Goal: Information Seeking & Learning: Learn about a topic

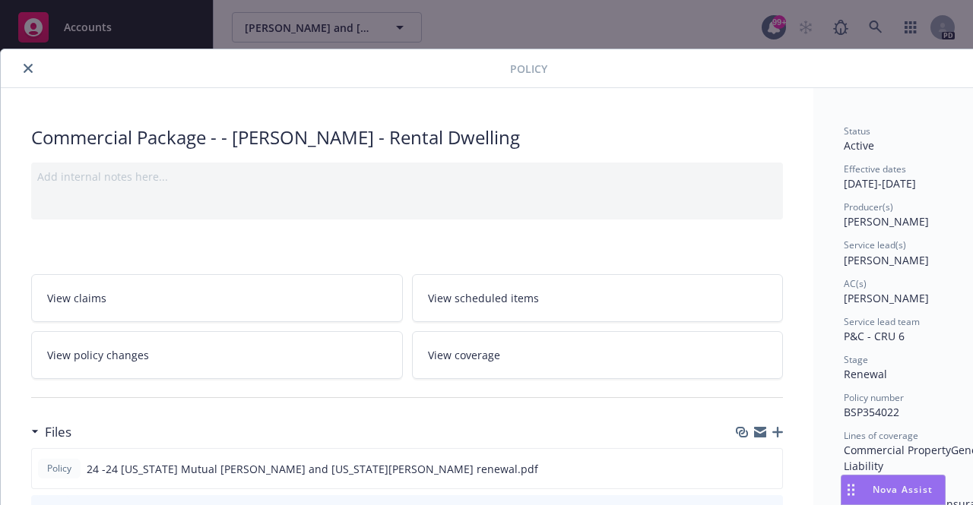
click at [30, 62] on button "close" at bounding box center [28, 68] width 18 height 18
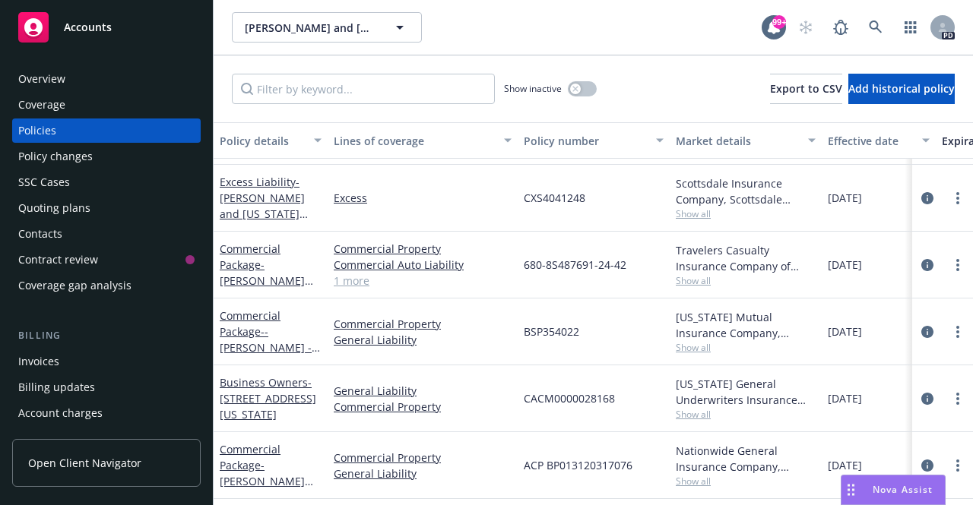
click at [92, 33] on span "Accounts" at bounding box center [88, 27] width 48 height 12
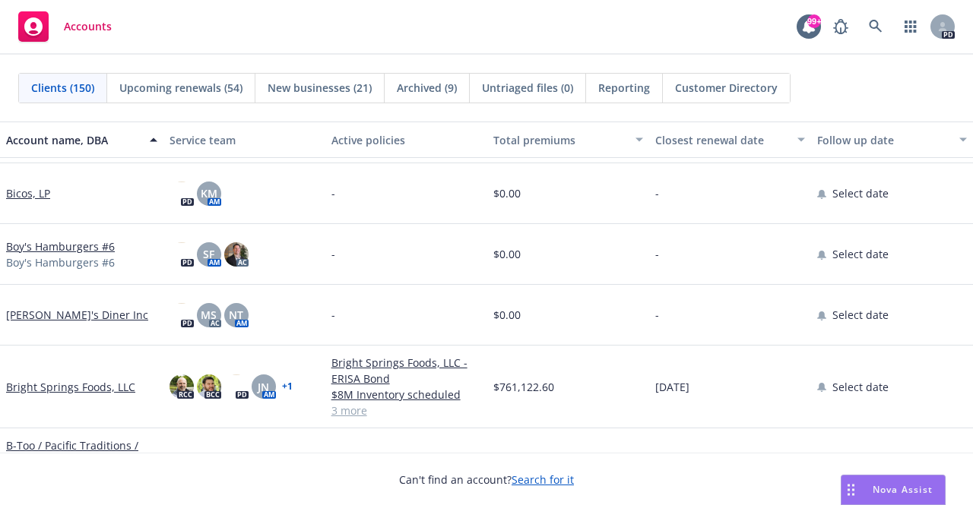
scroll to position [1900, 0]
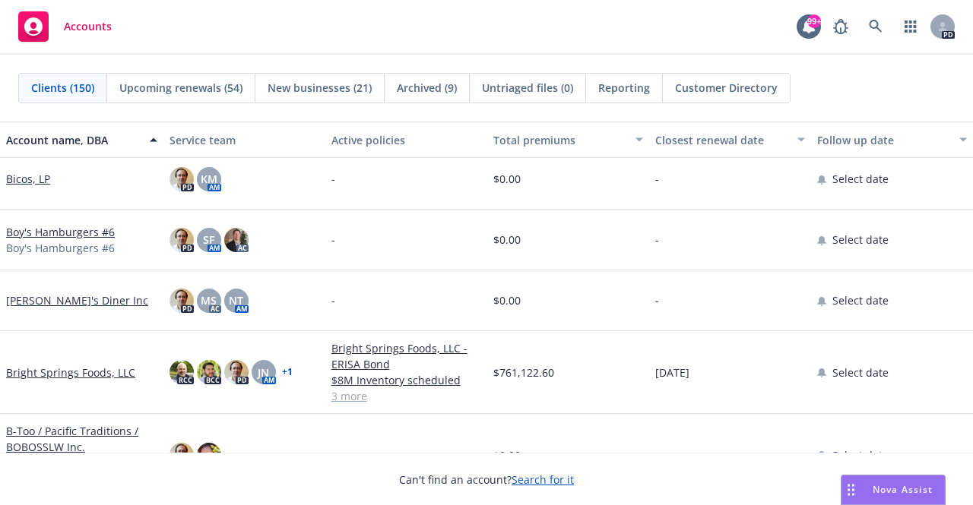
click at [90, 367] on link "Bright Springs Foods, LLC" at bounding box center [70, 373] width 129 height 16
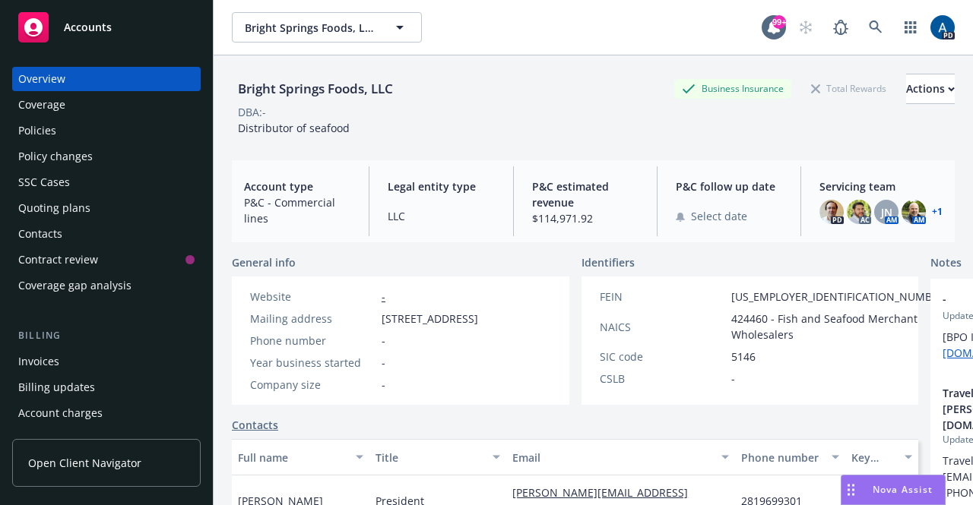
click at [52, 134] on div "Policies" at bounding box center [37, 131] width 38 height 24
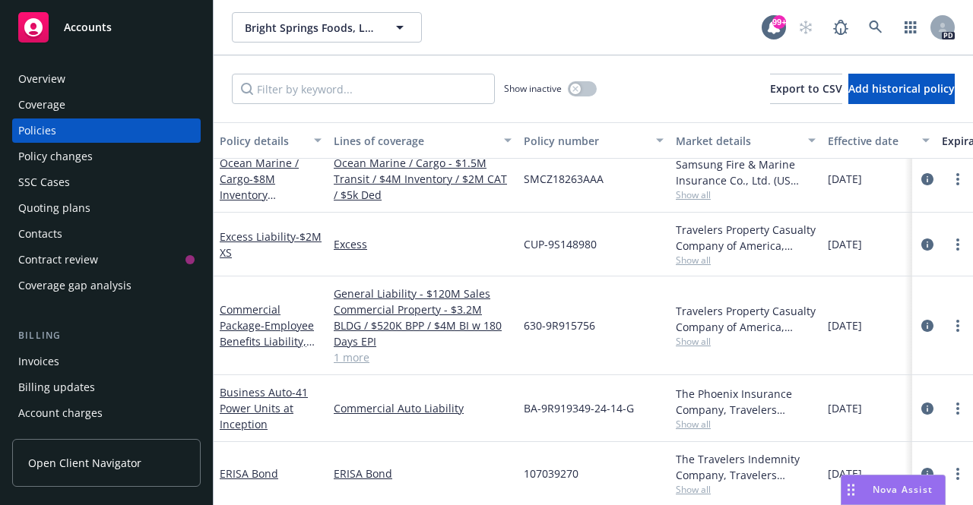
scroll to position [23, 0]
click at [245, 313] on link "Commercial Package - Employee Benefits Liability, Commercial Property - $3.2M B…" at bounding box center [268, 381] width 97 height 158
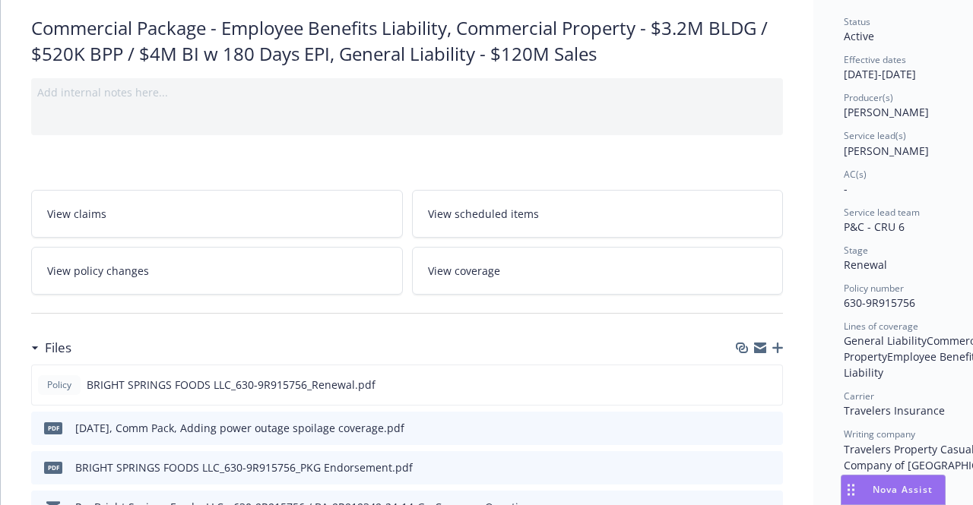
scroll to position [228, 0]
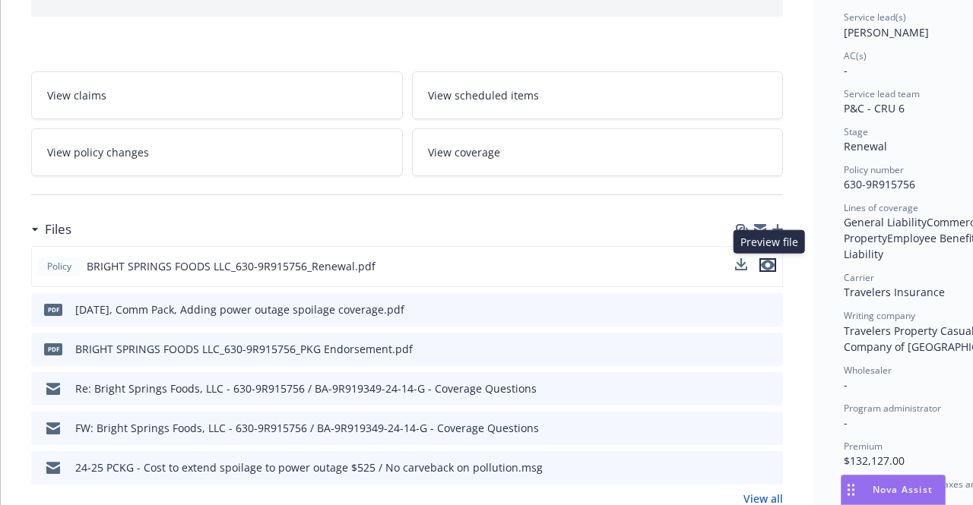
click at [769, 262] on icon "preview file" at bounding box center [768, 265] width 14 height 11
click at [742, 263] on icon "download file" at bounding box center [742, 265] width 12 height 12
click at [893, 483] on span "Nova Assist" at bounding box center [903, 489] width 60 height 13
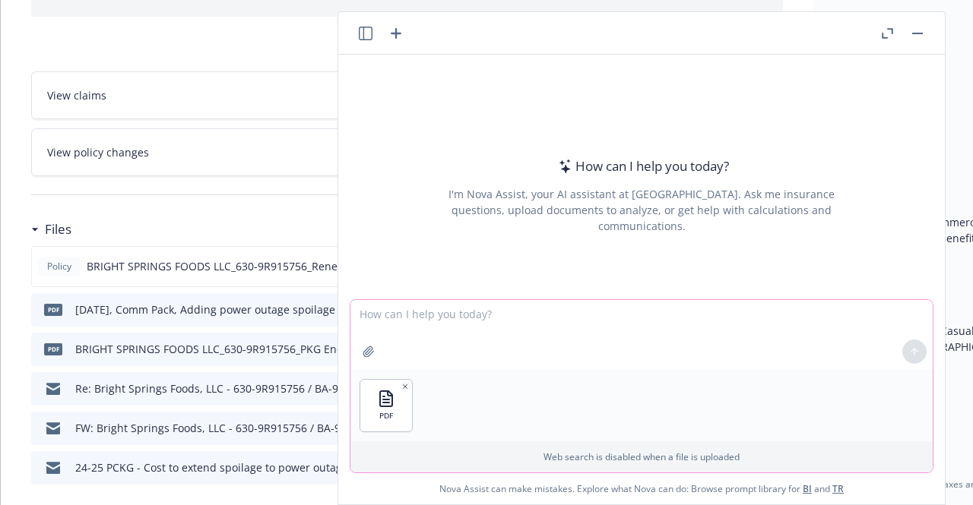
click at [415, 350] on textarea at bounding box center [641, 335] width 582 height 70
type textarea "does this policy cover vulunteer workers"
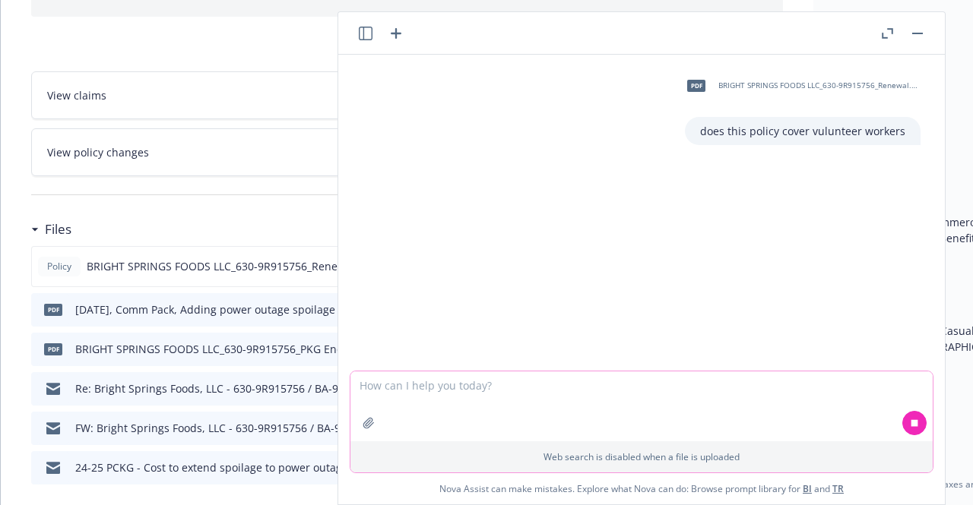
click at [612, 412] on textarea at bounding box center [641, 407] width 582 height 70
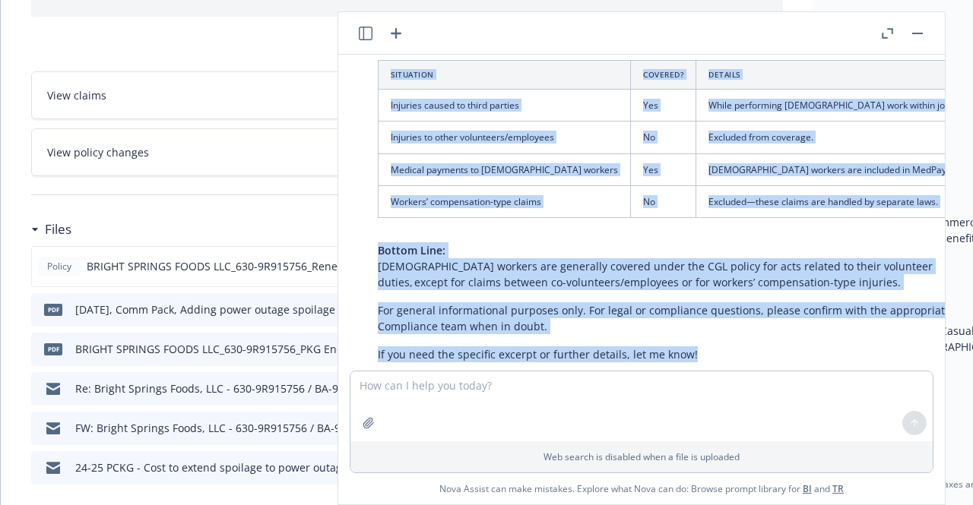
scroll to position [455, 0]
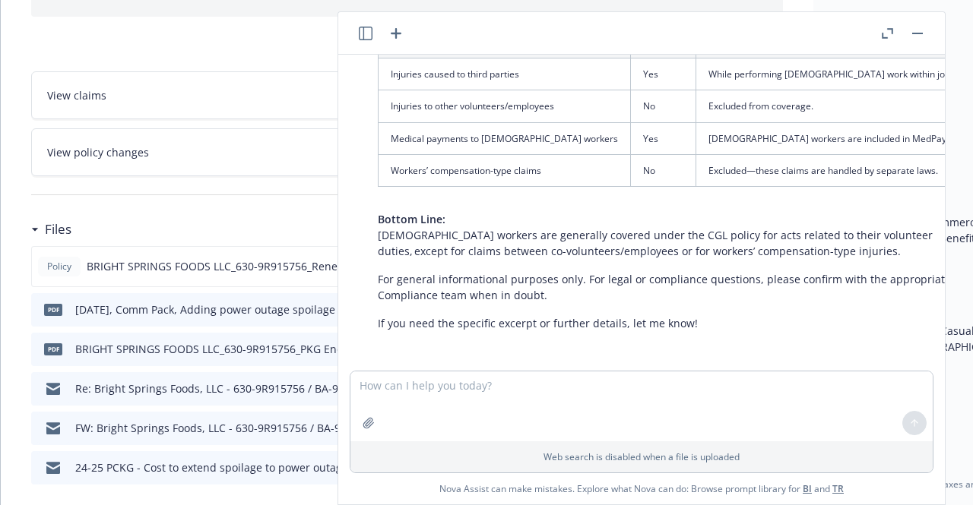
drag, startPoint x: 377, startPoint y: 180, endPoint x: 789, endPoint y: 195, distance: 412.2
click at [789, 195] on div "Based on the policy document you provided, here’s a summary of how [DEMOGRAPHIC…" at bounding box center [691, 22] width 656 height 629
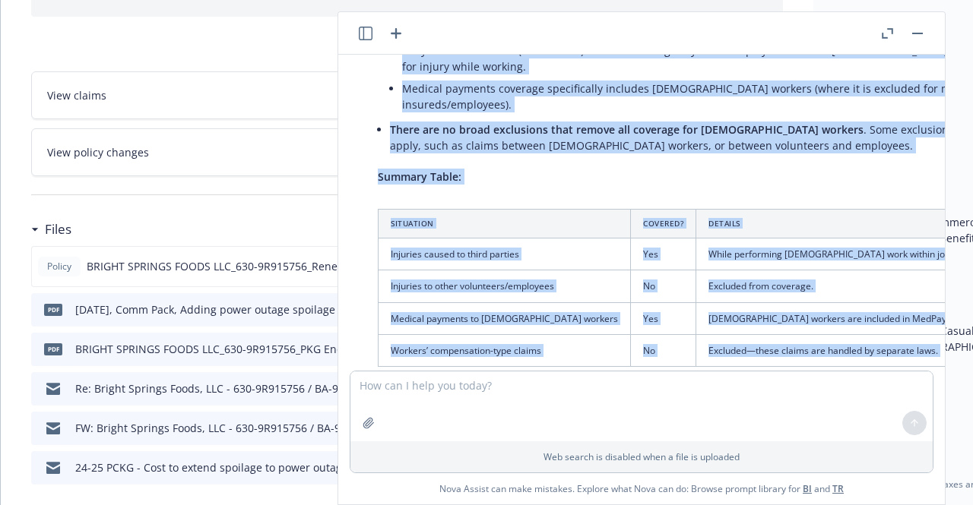
scroll to position [138, 0]
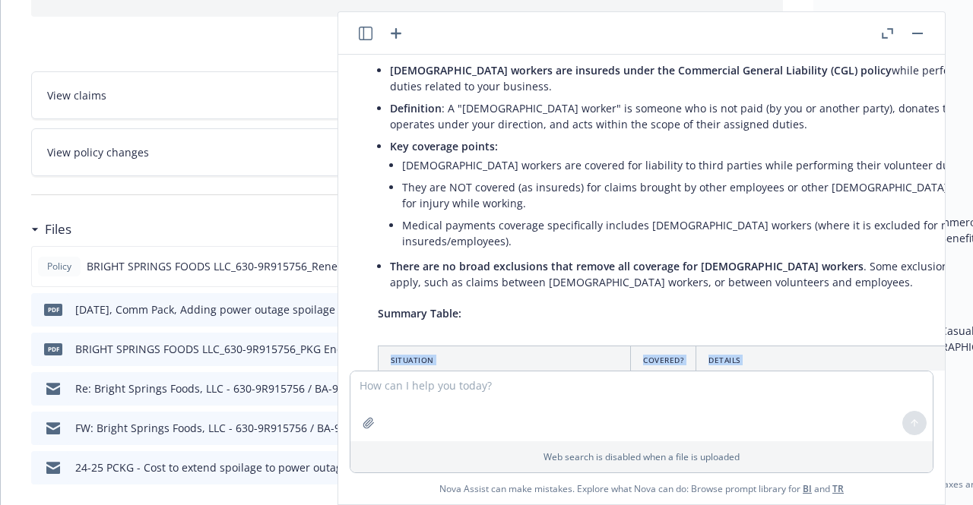
drag, startPoint x: 901, startPoint y: 250, endPoint x: 359, endPoint y: 346, distance: 550.3
click at [359, 346] on div "Based on the policy document you provided, here’s a summary of how [DEMOGRAPHIC…" at bounding box center [641, 339] width 582 height 629
copy div "Situation Covered? Details Injuries caused to third parties Yes While performin…"
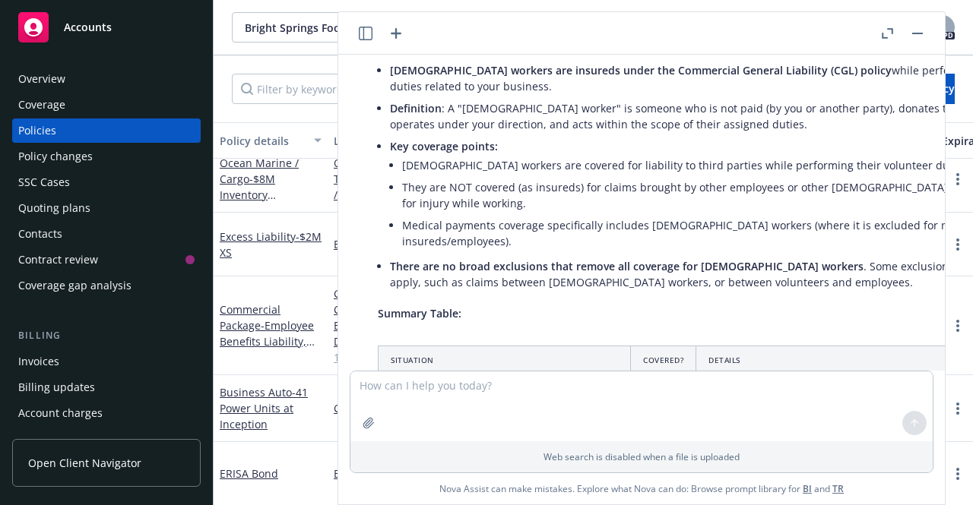
click at [109, 56] on div "Overview Coverage Policies Policy changes SSC Cases Quoting plans Contacts Cont…" at bounding box center [106, 277] width 213 height 457
click at [82, 32] on span "Accounts" at bounding box center [88, 27] width 48 height 12
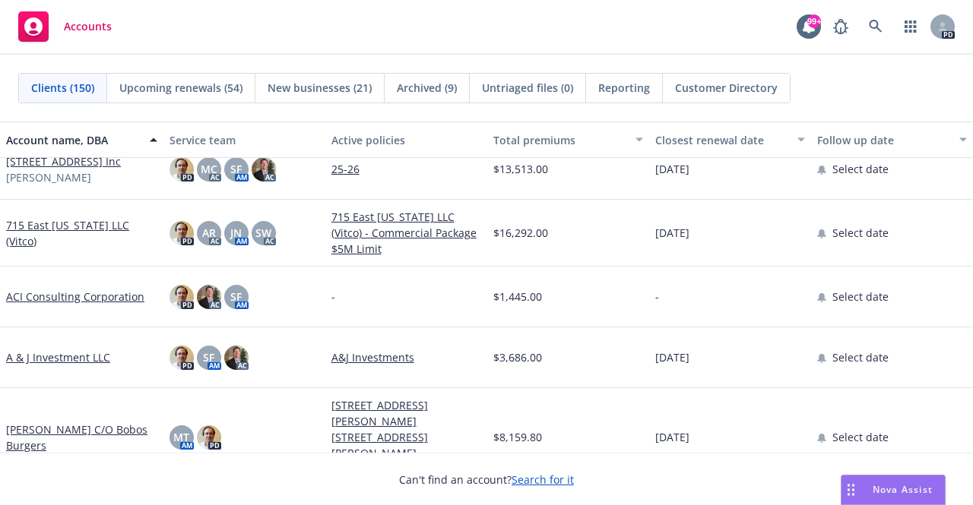
scroll to position [456, 0]
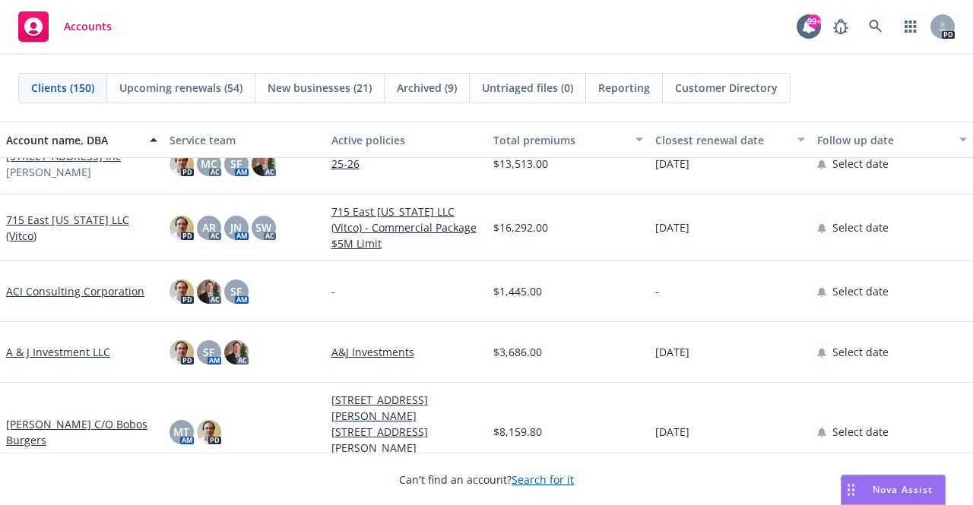
click at [53, 345] on link "A & J Investment LLC" at bounding box center [58, 352] width 104 height 16
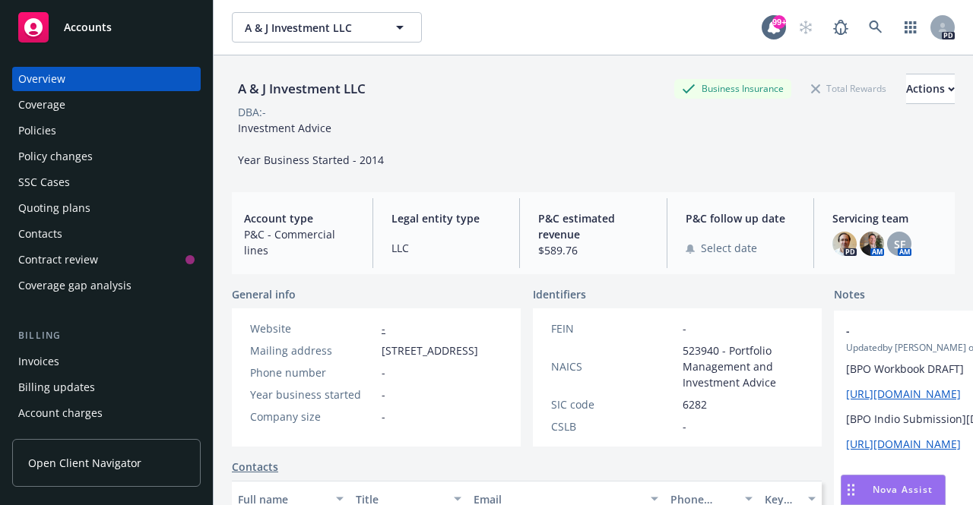
click at [76, 211] on div "Quoting plans" at bounding box center [54, 208] width 72 height 24
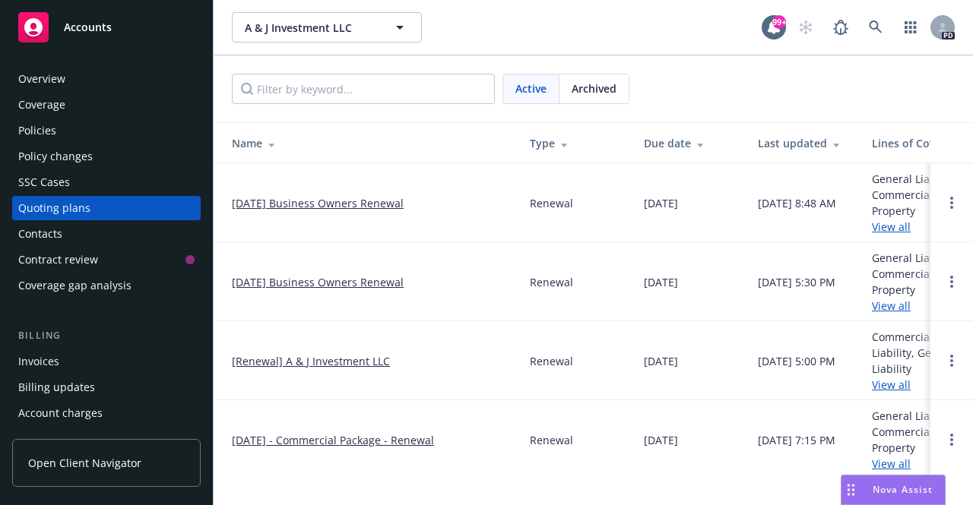
click at [56, 83] on div "Overview" at bounding box center [41, 79] width 47 height 24
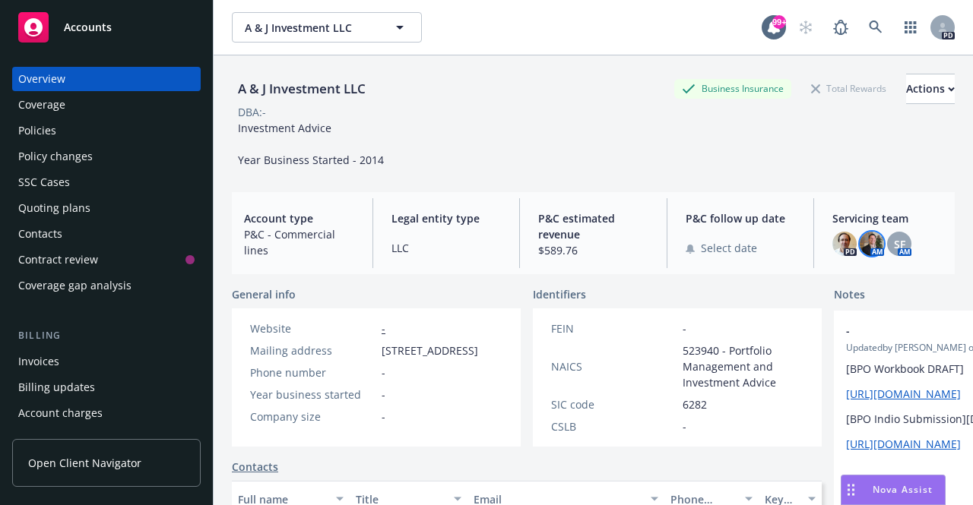
click at [866, 245] on img at bounding box center [872, 244] width 24 height 24
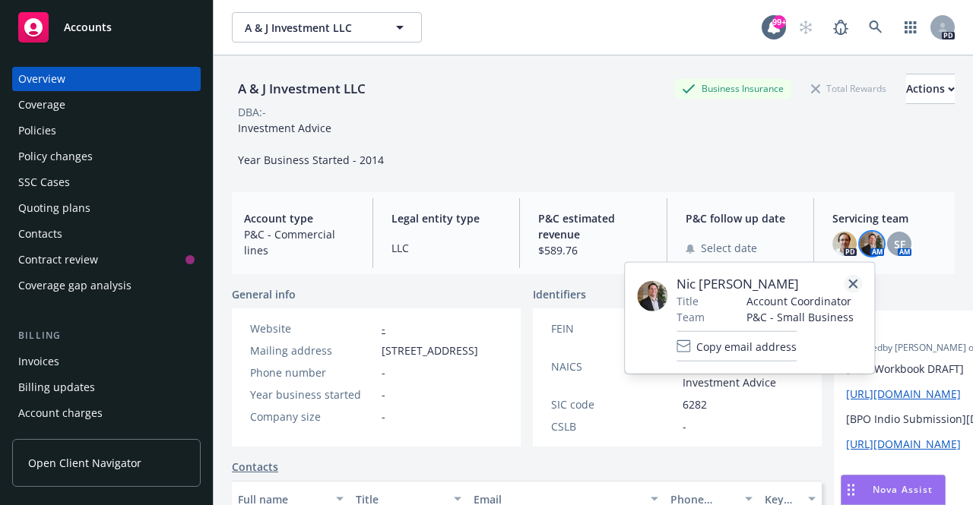
click at [856, 281] on icon "close" at bounding box center [852, 284] width 9 height 9
